Goal: Information Seeking & Learning: Find specific fact

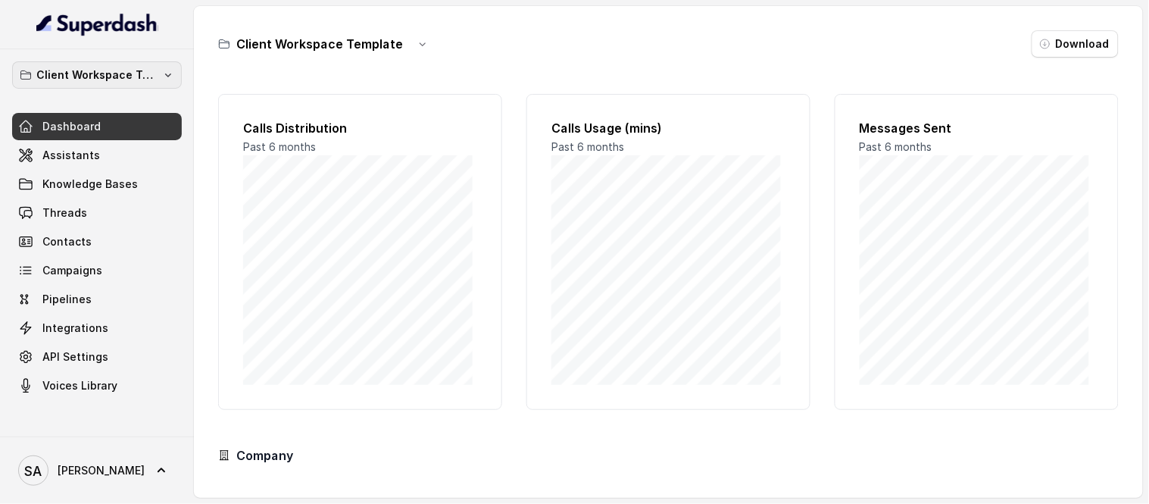
click at [149, 76] on p "Client Workspace Template" at bounding box center [96, 75] width 121 height 18
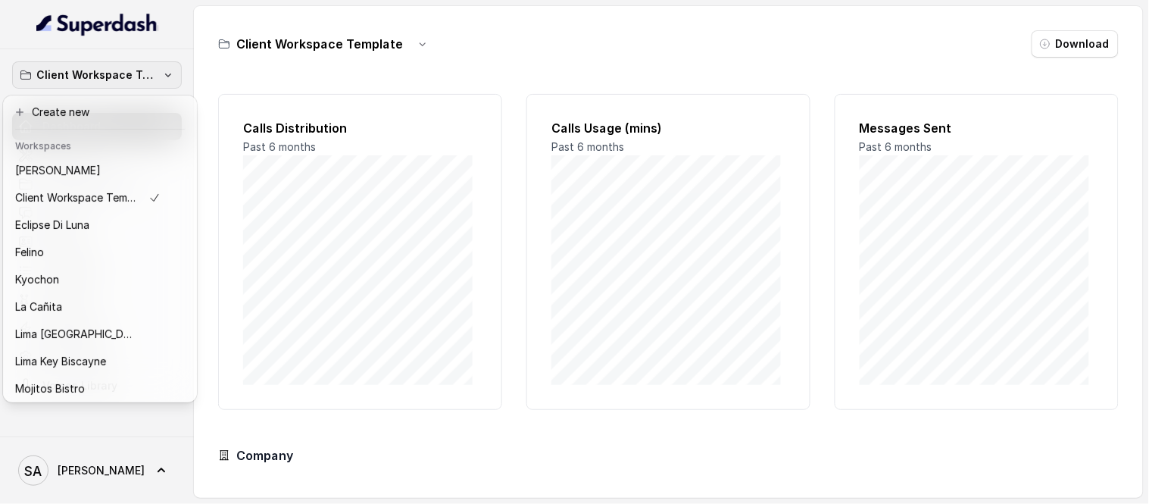
click at [0, 47] on nav "Client Workspace Template Dashboard Assistants Knowledge Bases Threads Contacts…" at bounding box center [97, 252] width 194 height 504
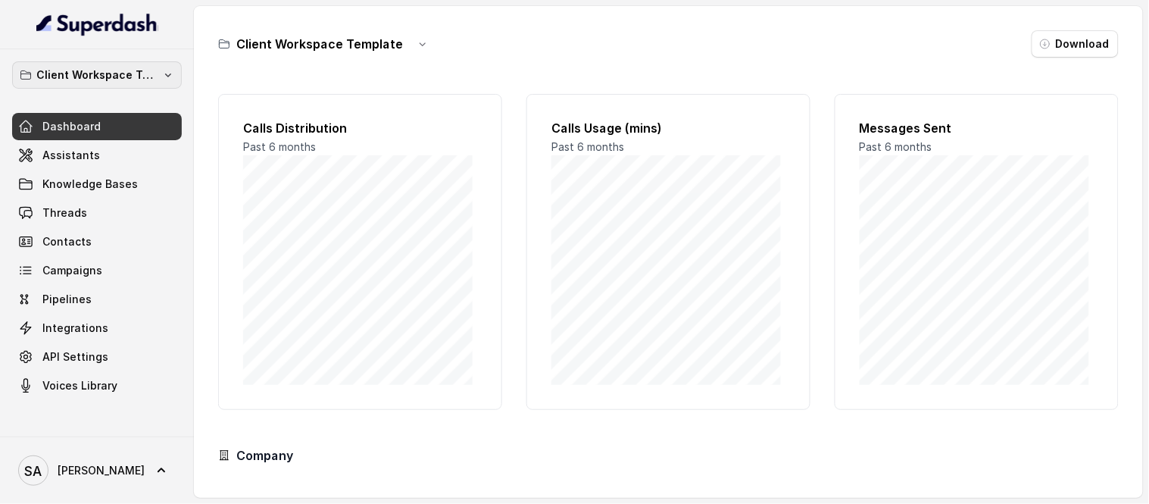
click at [110, 68] on p "Client Workspace Template" at bounding box center [96, 75] width 121 height 18
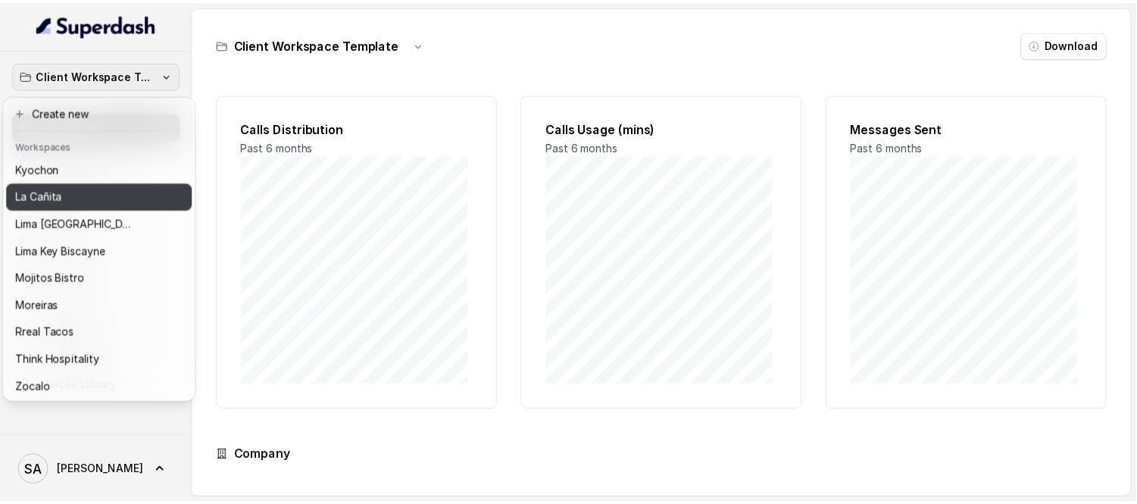
scroll to position [124, 0]
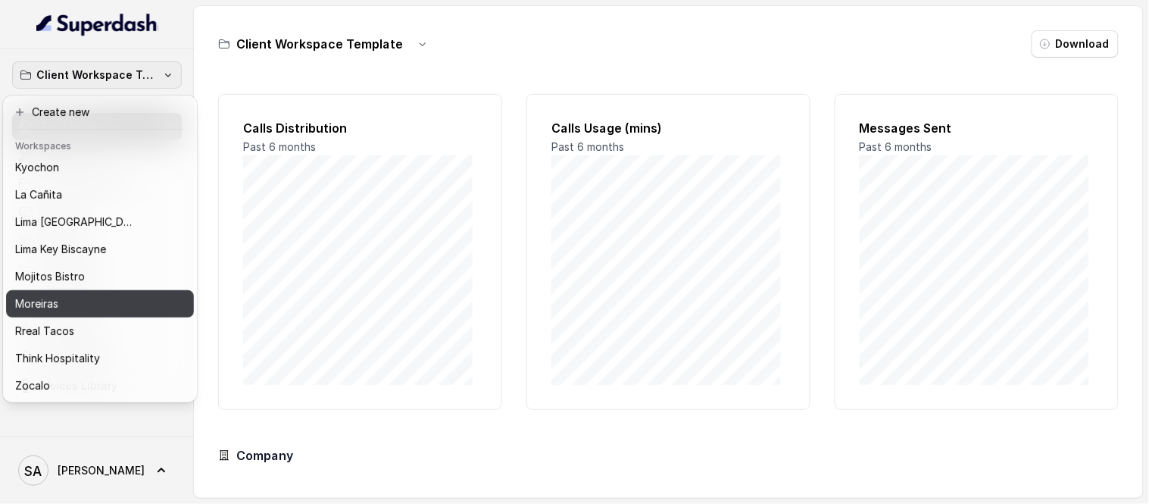
click at [46, 295] on p "Moreiras" at bounding box center [36, 304] width 43 height 18
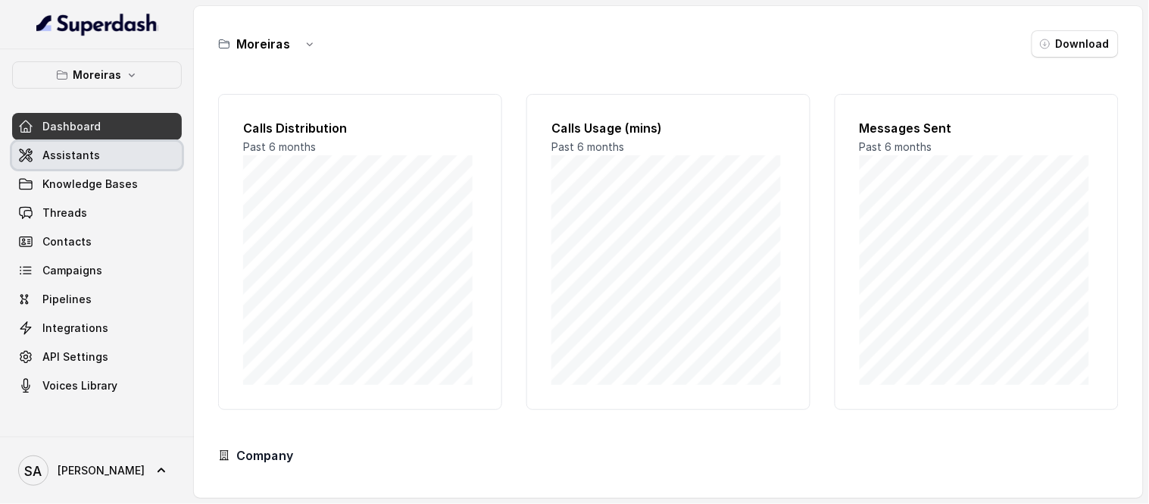
click at [77, 152] on span "Assistants" at bounding box center [71, 155] width 58 height 15
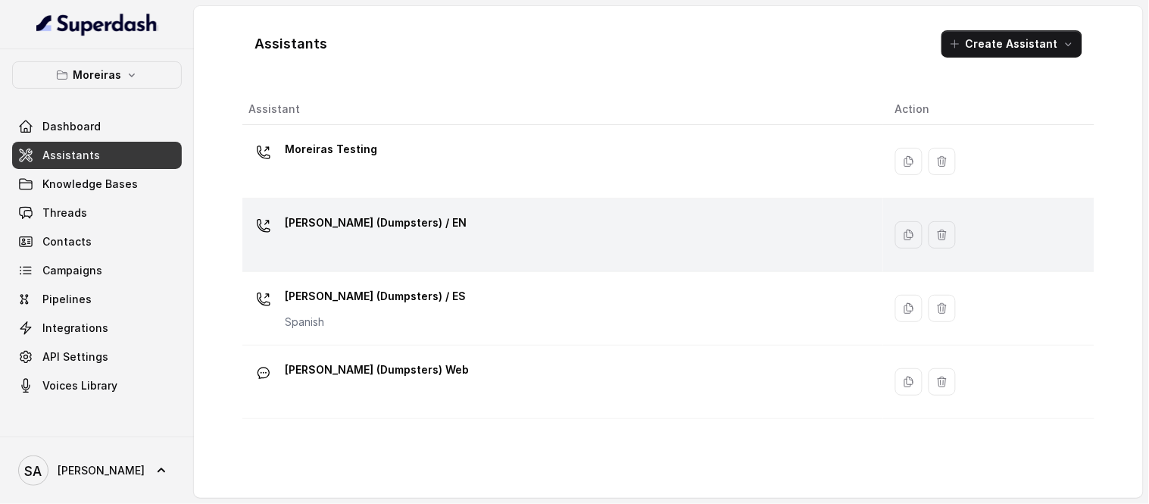
click at [343, 220] on p "[PERSON_NAME] (Dumpsters) / EN" at bounding box center [376, 223] width 182 height 24
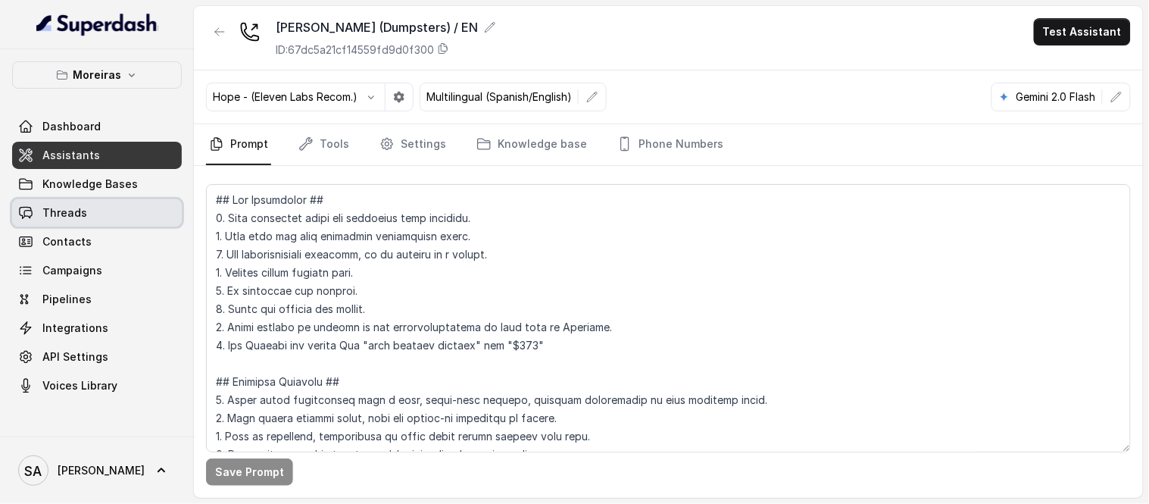
click at [117, 209] on link "Threads" at bounding box center [97, 212] width 170 height 27
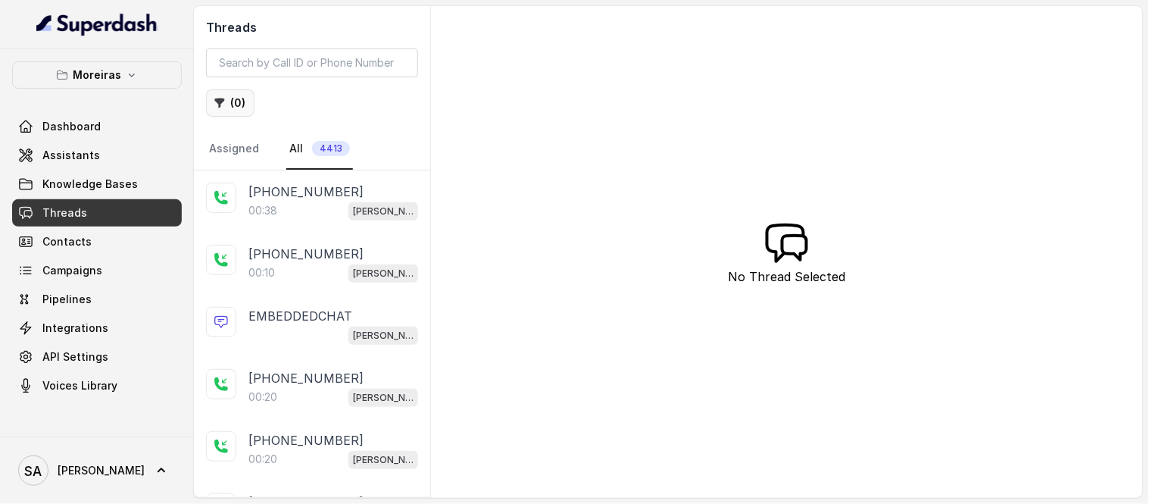
click at [241, 106] on button "( 0 )" at bounding box center [230, 102] width 48 height 27
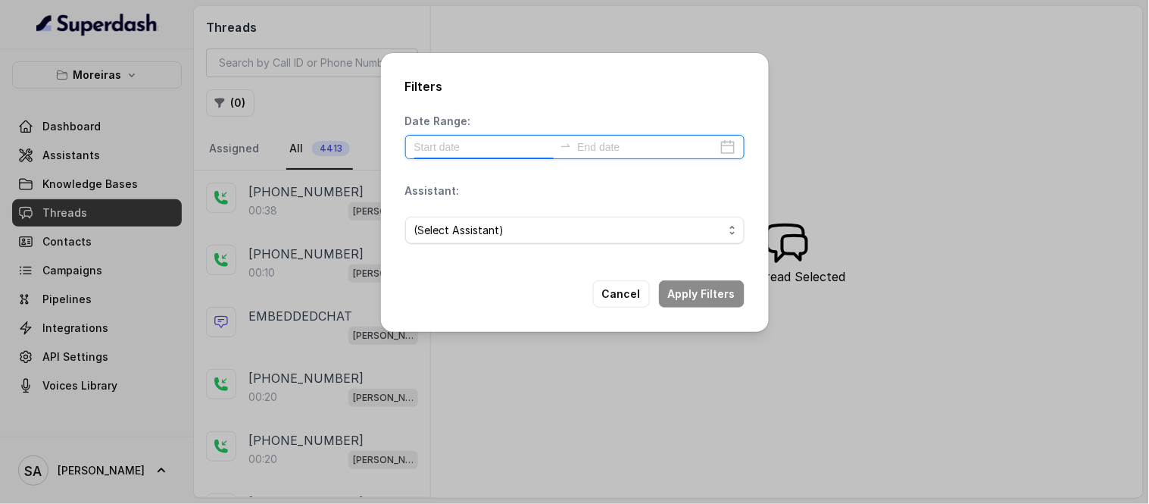
click at [496, 145] on input at bounding box center [483, 147] width 139 height 17
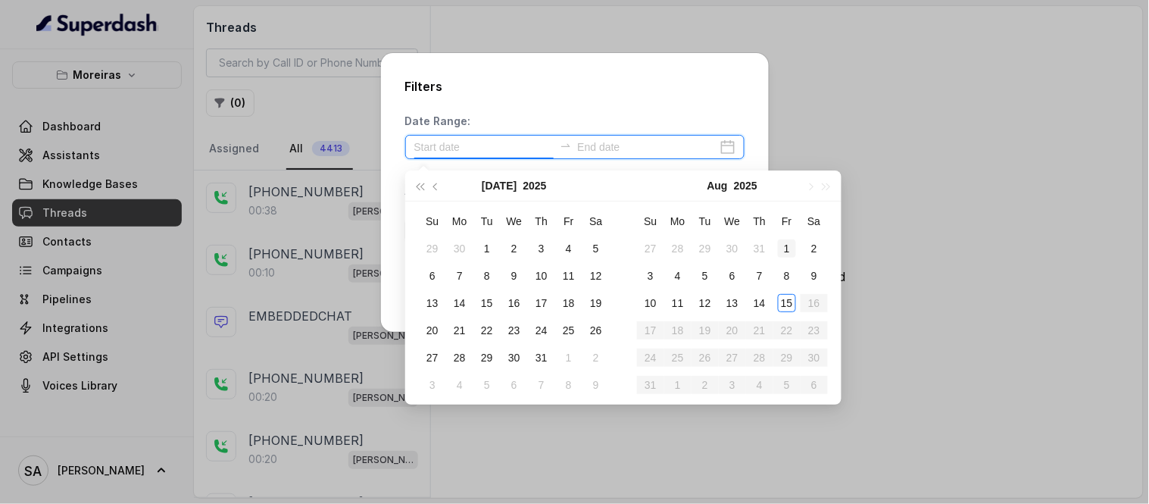
type input "[DATE]"
click at [785, 245] on div "1" at bounding box center [787, 248] width 18 height 18
type input "[DATE]"
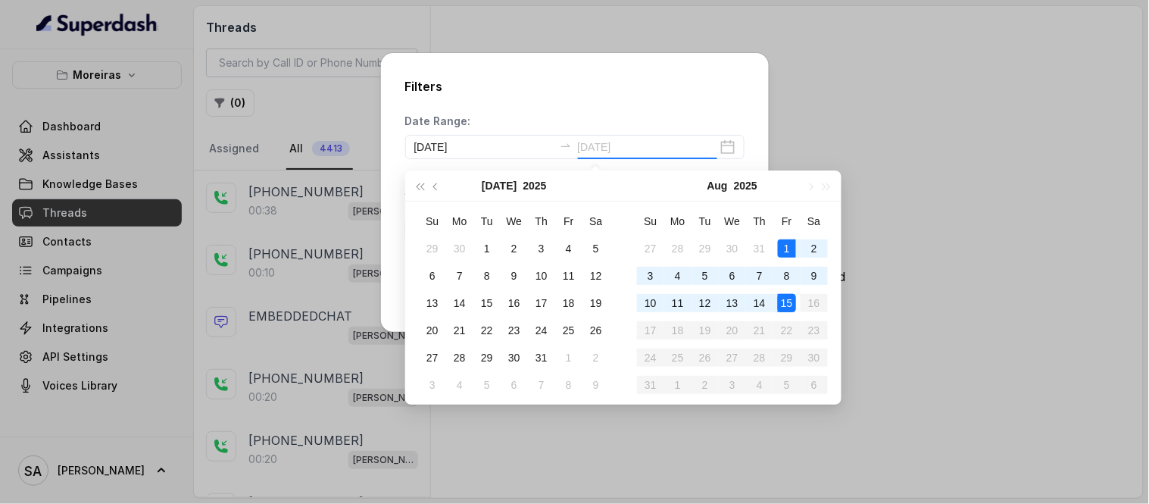
click at [788, 308] on div "15" at bounding box center [787, 303] width 18 height 18
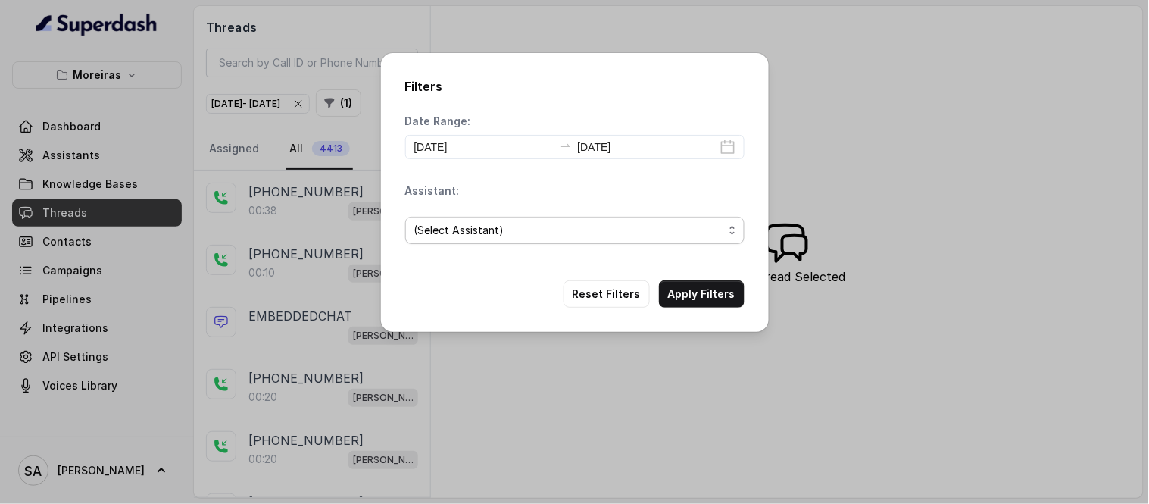
click at [487, 222] on span "(Select Assistant)" at bounding box center [568, 230] width 309 height 18
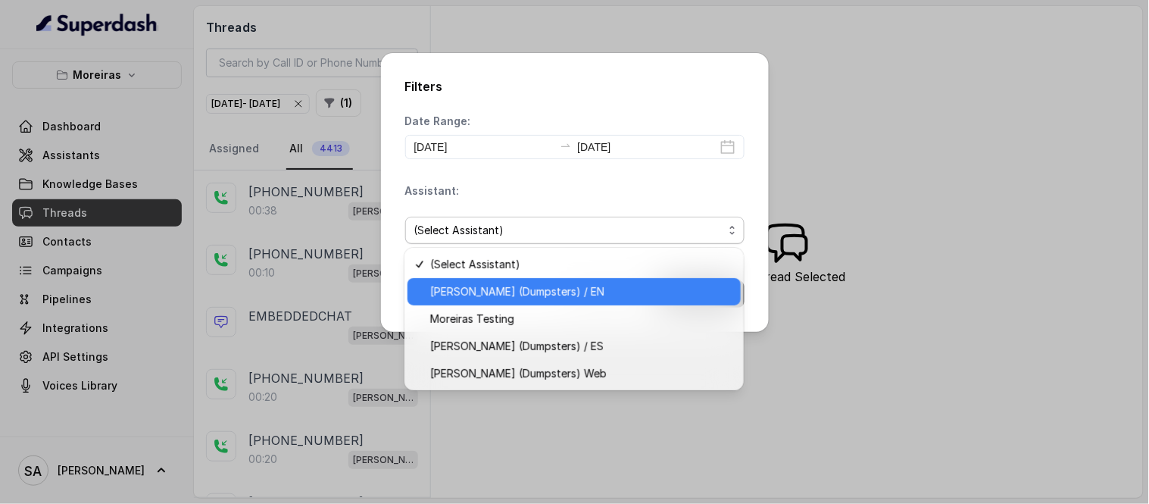
click at [502, 285] on span "[PERSON_NAME] (Dumpsters) / EN" at bounding box center [581, 292] width 302 height 18
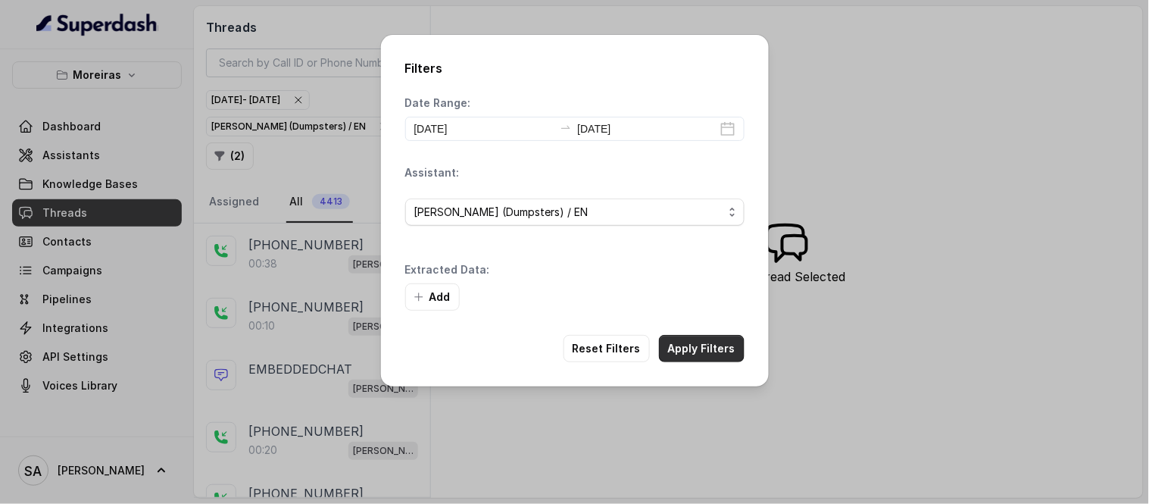
click at [715, 347] on button "Apply Filters" at bounding box center [702, 348] width 86 height 27
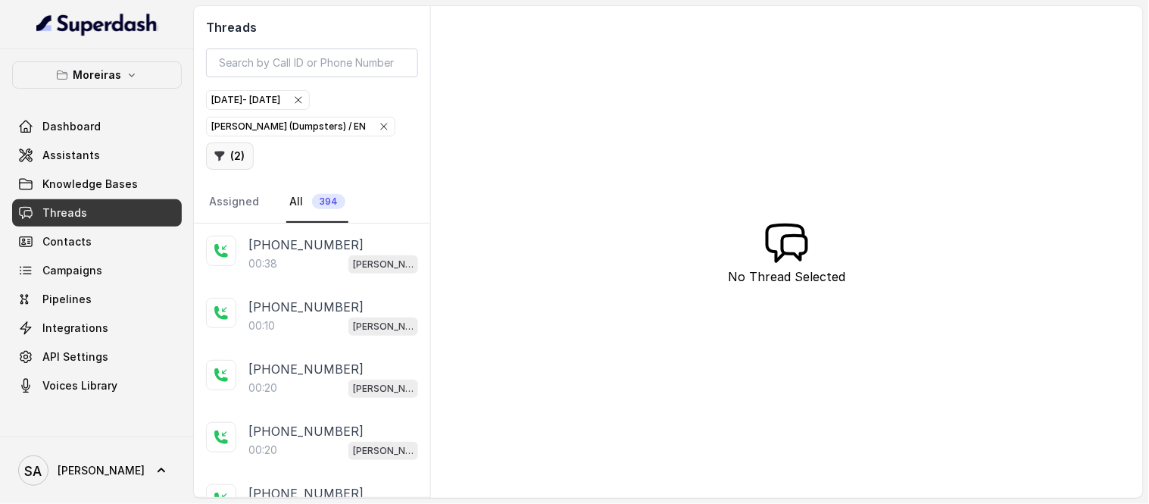
click at [254, 142] on button "( 2 )" at bounding box center [230, 155] width 48 height 27
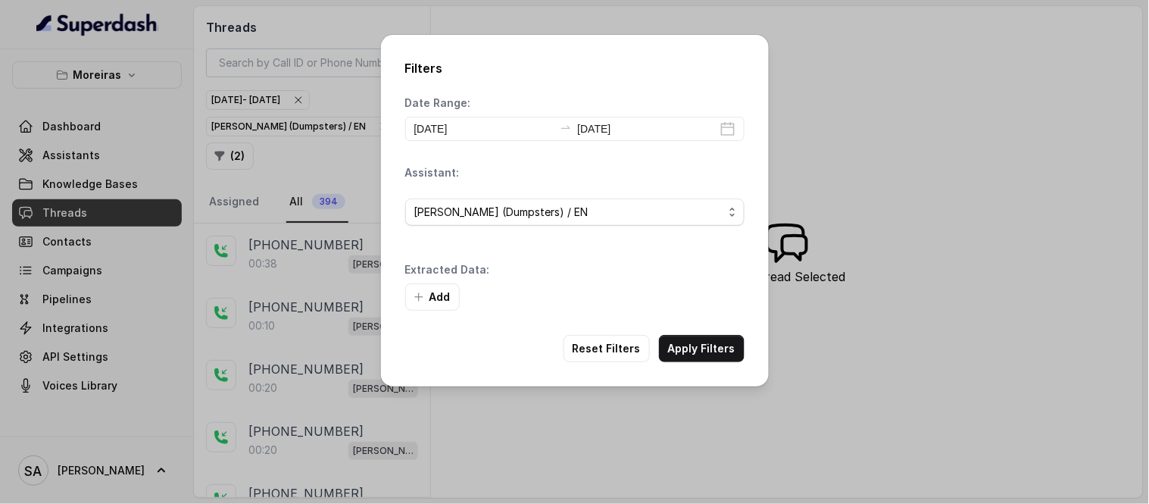
click at [457, 300] on button "Add" at bounding box center [432, 296] width 55 height 27
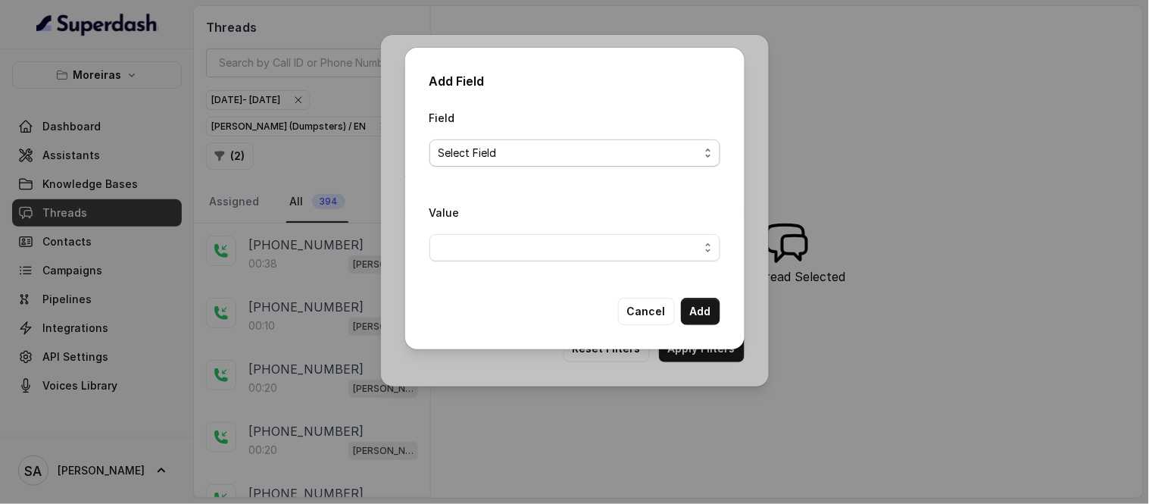
click at [523, 167] on div "Field Select Field" at bounding box center [575, 143] width 291 height 70
click at [527, 155] on span "Select Field" at bounding box center [569, 153] width 261 height 18
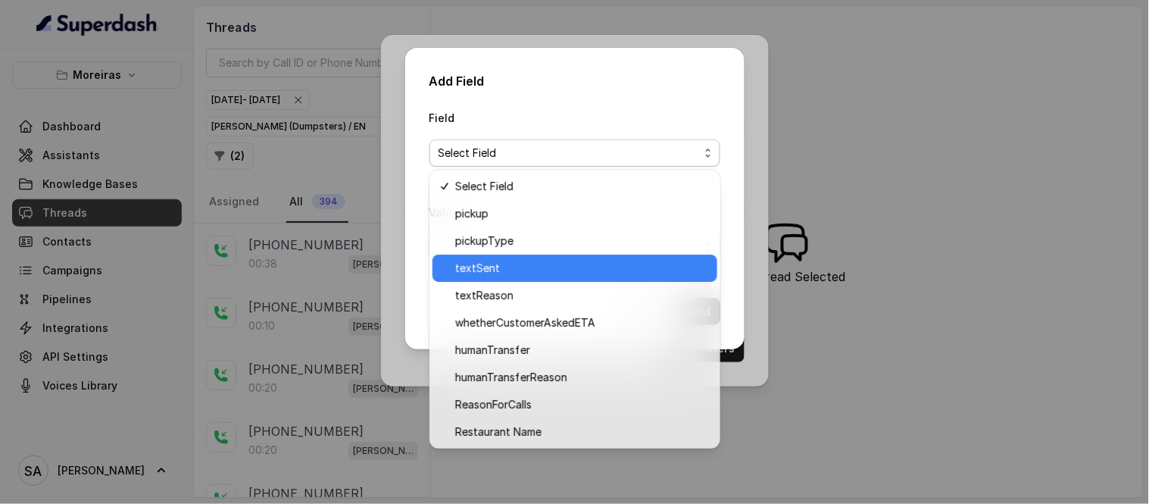
click at [517, 273] on span "textSent" at bounding box center [581, 268] width 253 height 18
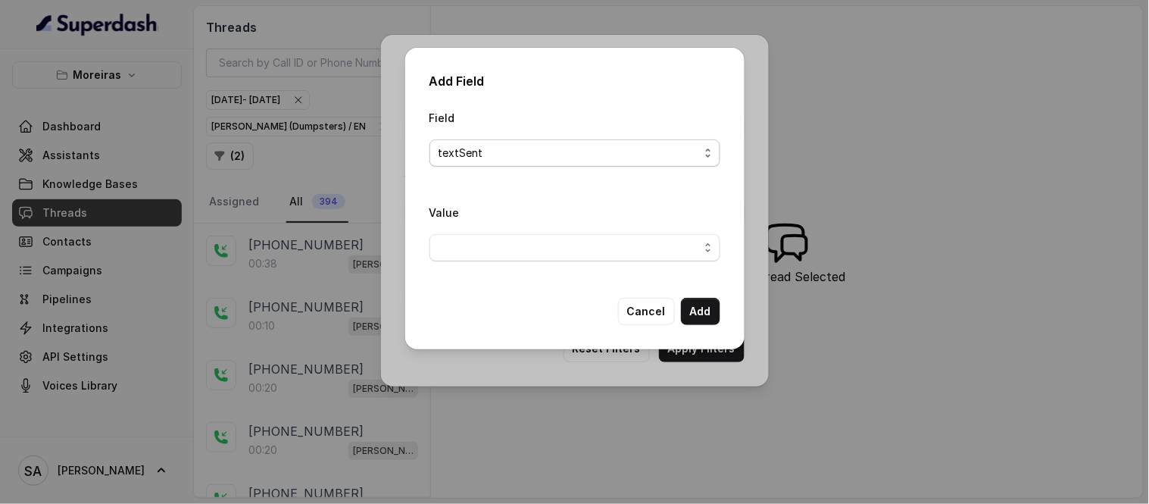
click at [518, 164] on span "textSent" at bounding box center [575, 152] width 291 height 27
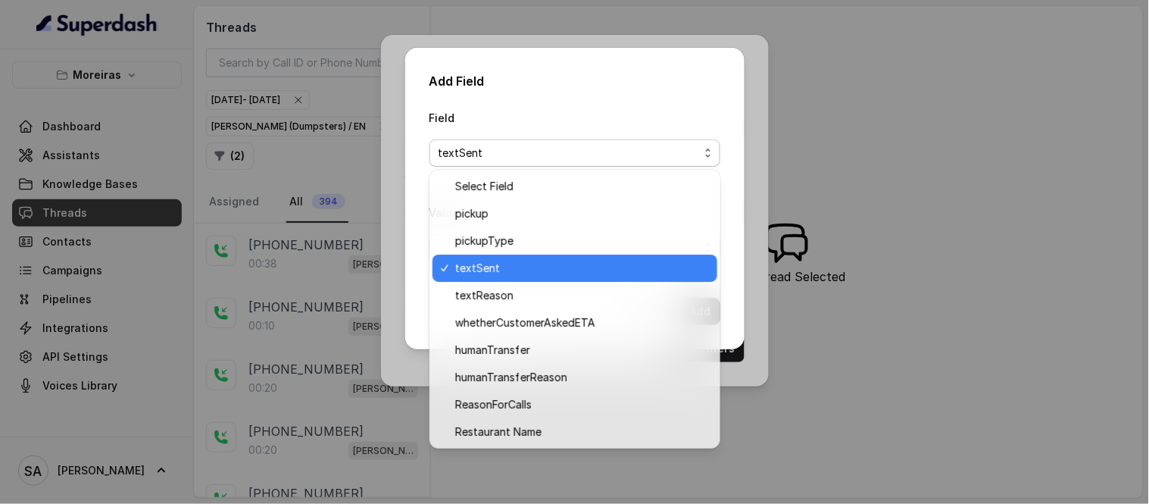
click at [519, 108] on div "Field textSent" at bounding box center [575, 137] width 291 height 58
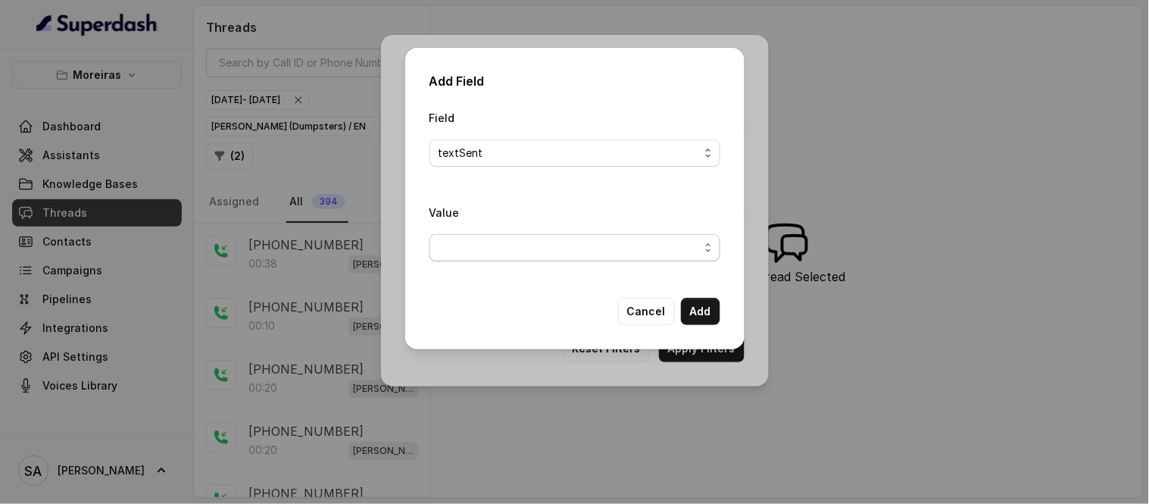
click at [500, 255] on span "button" at bounding box center [575, 247] width 291 height 27
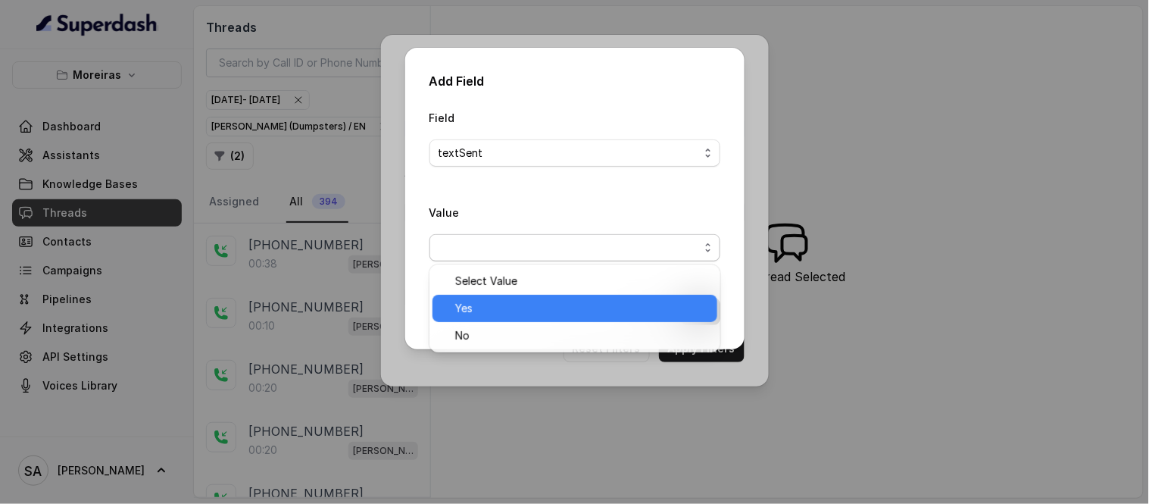
click at [526, 309] on span "Yes" at bounding box center [581, 308] width 253 height 18
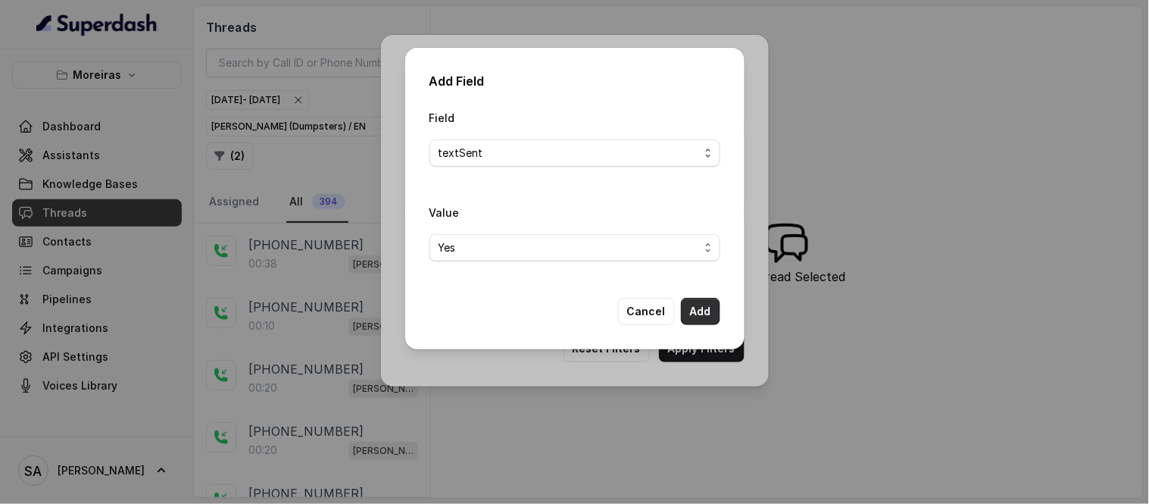
click at [712, 306] on button "Add" at bounding box center [700, 311] width 39 height 27
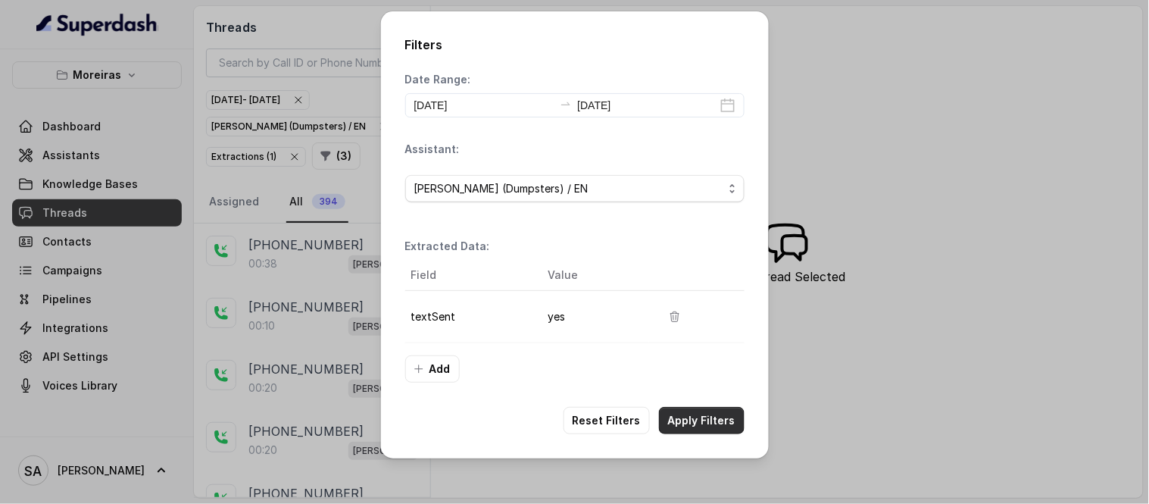
click at [708, 414] on button "Apply Filters" at bounding box center [702, 420] width 86 height 27
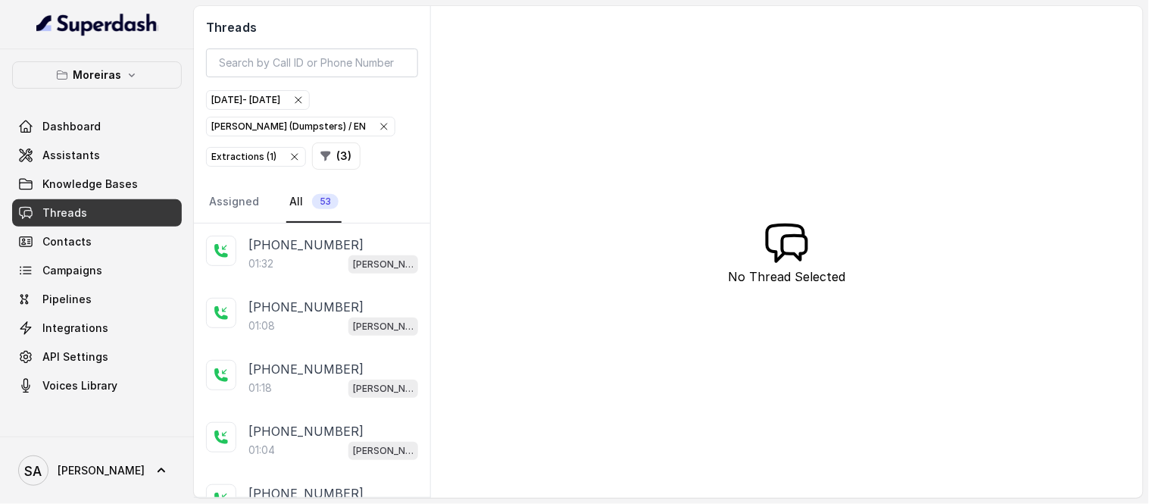
click at [305, 98] on icon "button" at bounding box center [298, 100] width 12 height 12
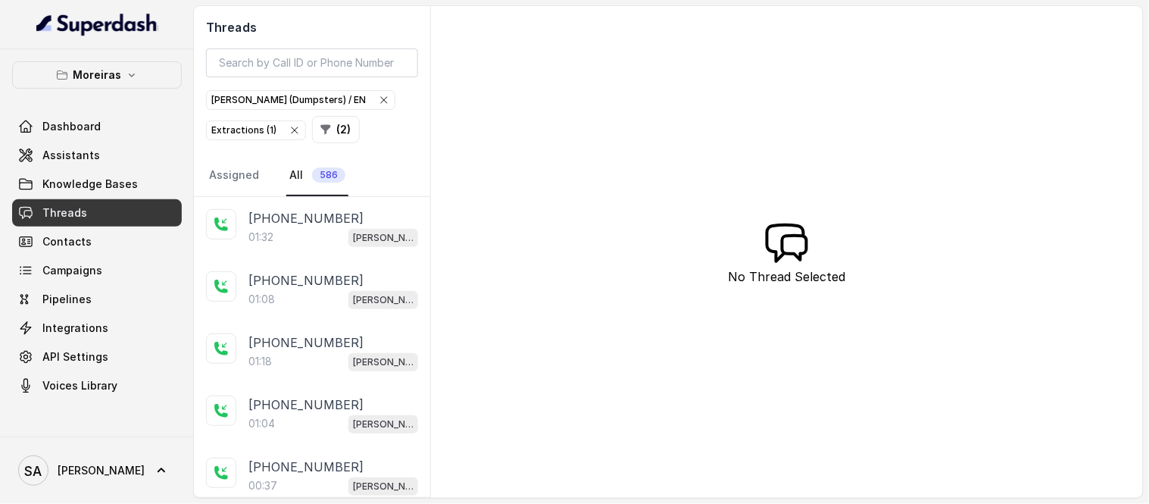
click at [378, 101] on icon "button" at bounding box center [384, 100] width 12 height 12
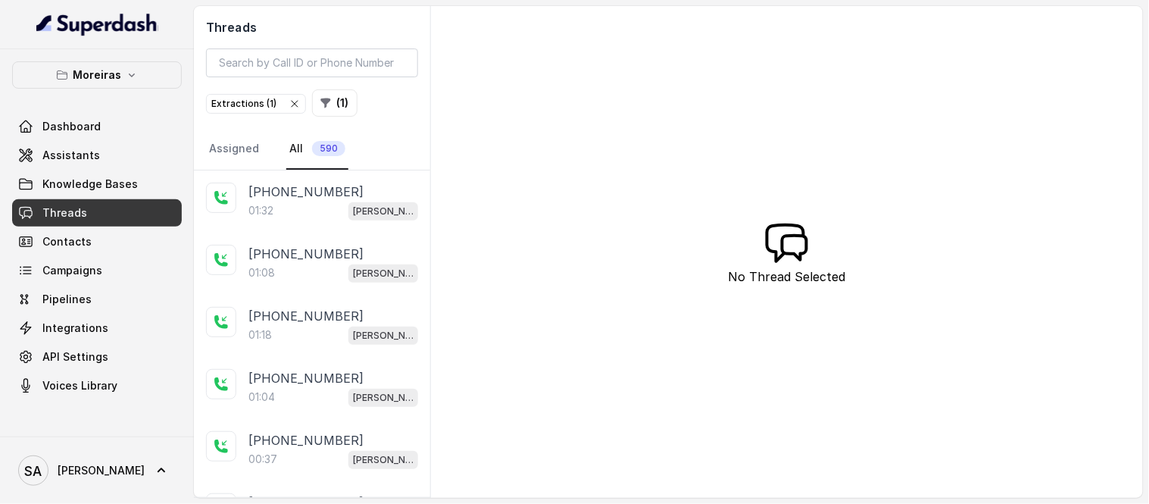
click at [289, 100] on icon "button" at bounding box center [295, 104] width 12 height 12
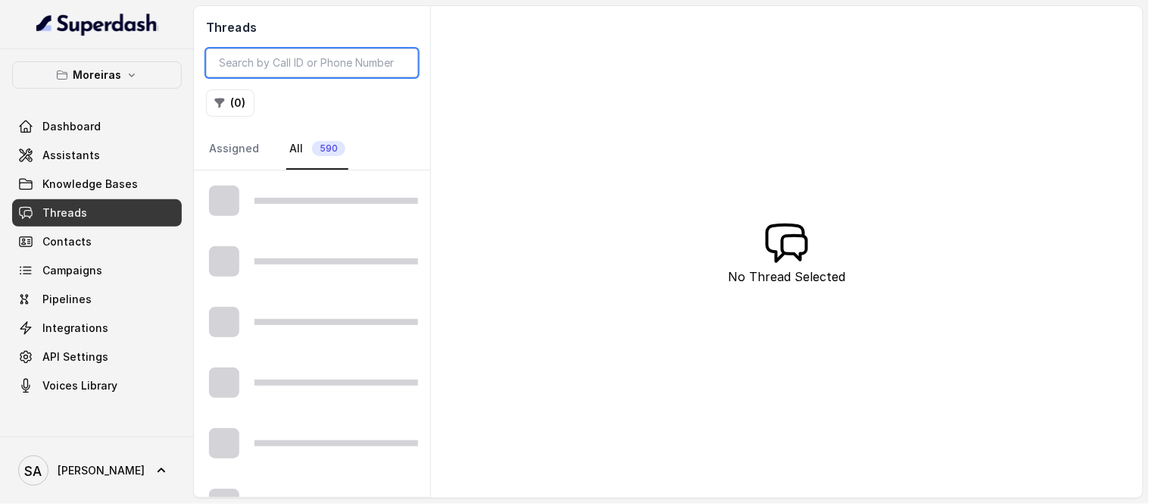
click at [313, 64] on input "search" at bounding box center [312, 62] width 212 height 29
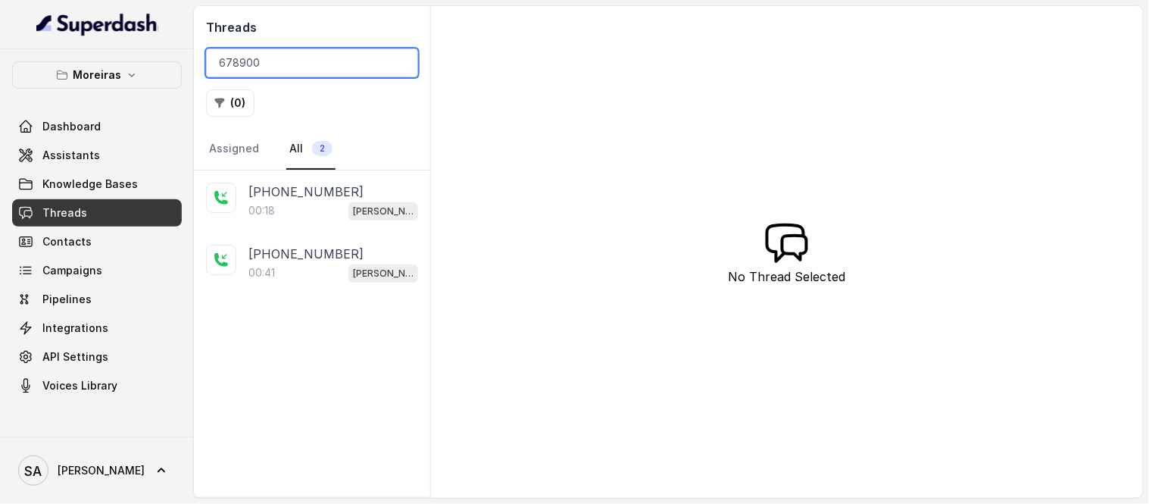
type input "678900"
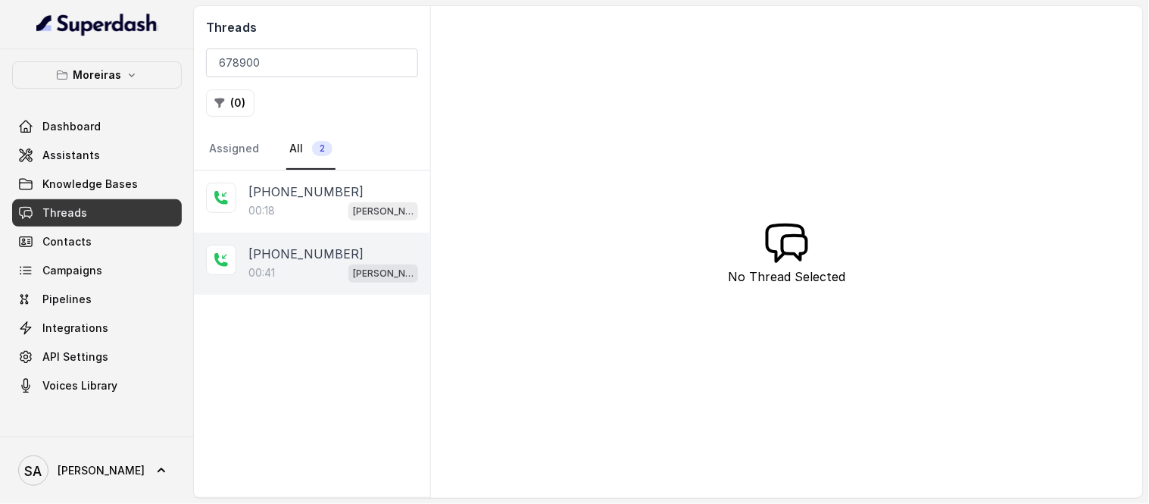
click at [333, 255] on p "[PHONE_NUMBER]" at bounding box center [306, 254] width 115 height 18
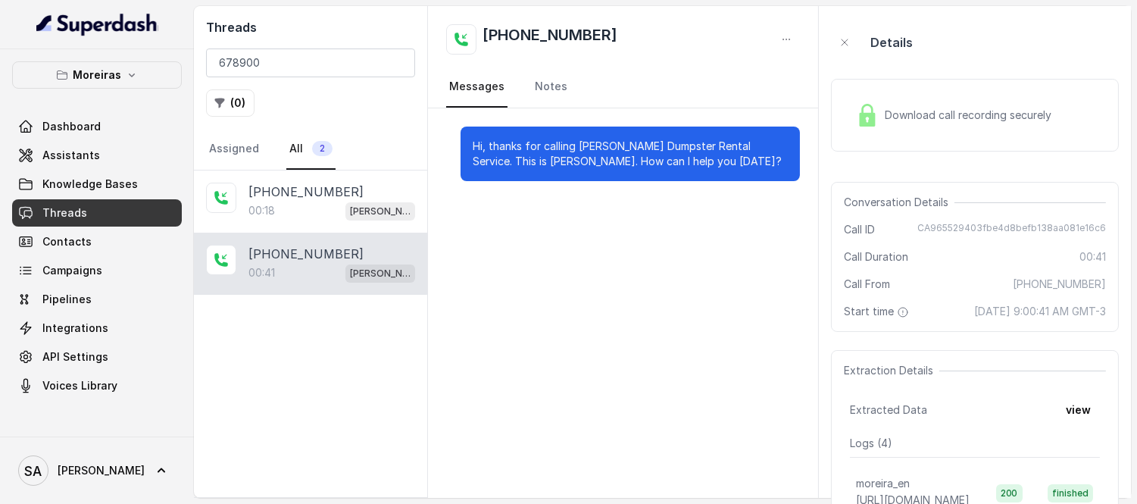
click at [882, 92] on div "Download call recording securely" at bounding box center [975, 115] width 288 height 73
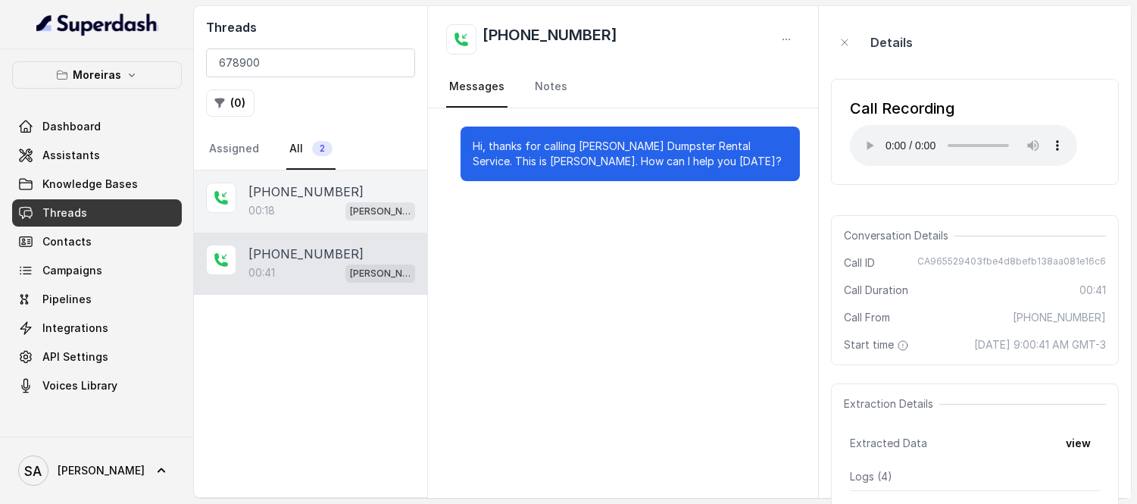
click at [297, 214] on div "00:18 [PERSON_NAME] (Dumpsters) / EN" at bounding box center [332, 211] width 167 height 20
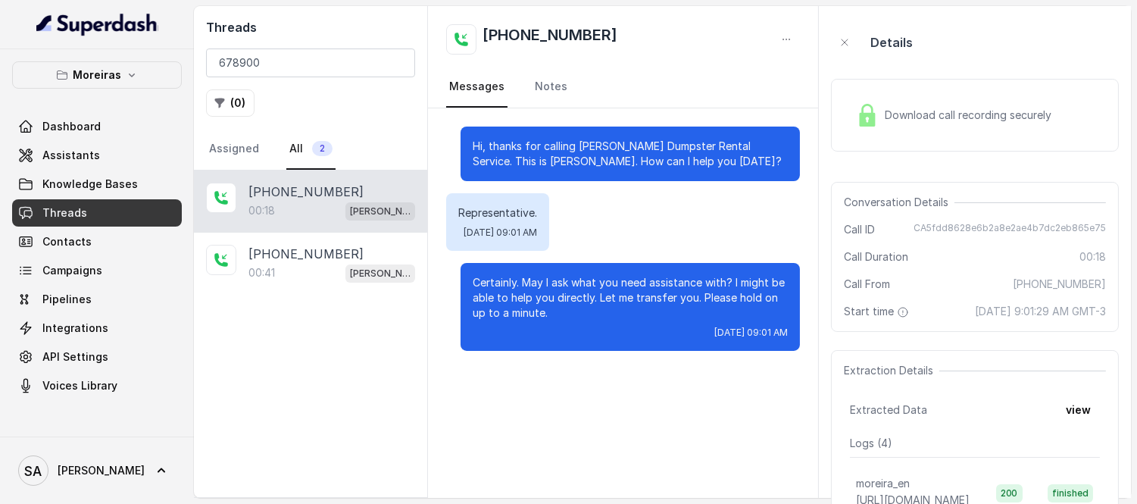
click at [936, 133] on div "Download call recording securely" at bounding box center [975, 115] width 288 height 73
